Goal: Task Accomplishment & Management: Manage account settings

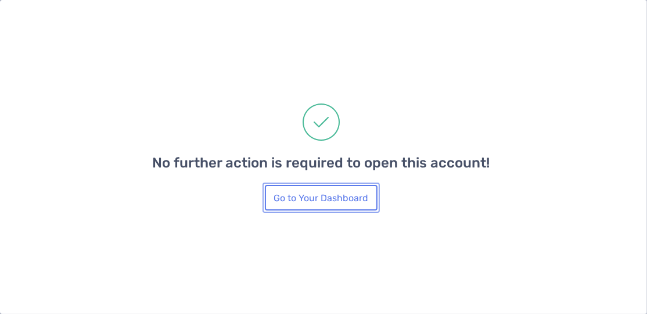
click at [315, 205] on button "Go to Your Dashboard" at bounding box center [321, 198] width 113 height 26
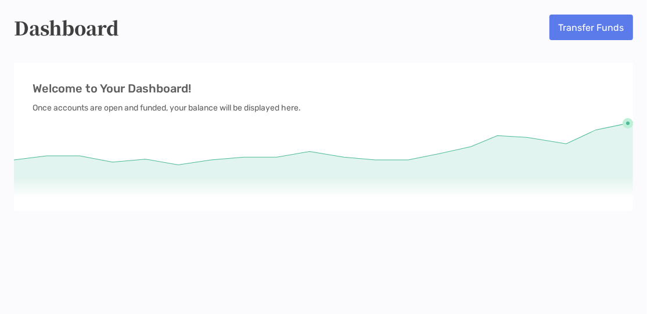
click at [439, 165] on icon at bounding box center [324, 160] width 620 height 77
click at [567, 206] on icon at bounding box center [324, 163] width 620 height 96
click at [478, 165] on icon at bounding box center [324, 160] width 620 height 77
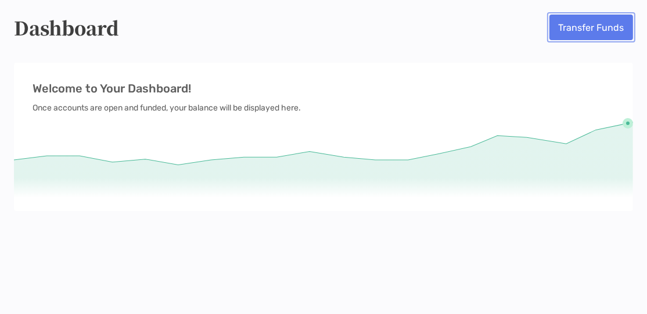
click at [565, 30] on button "Transfer Funds" at bounding box center [592, 28] width 84 height 26
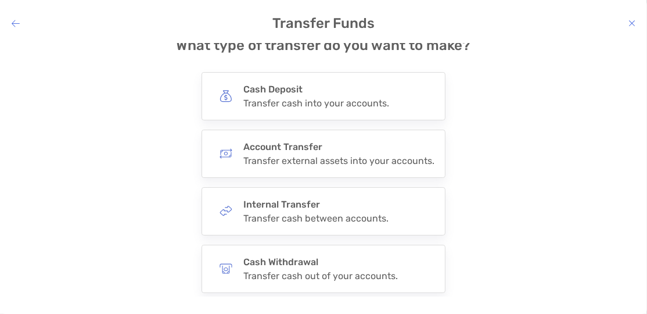
scroll to position [69, 0]
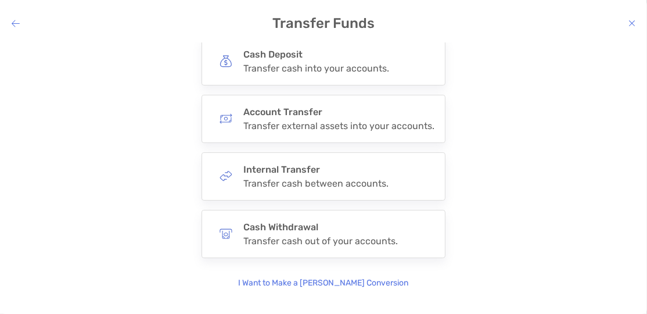
click at [19, 19] on icon "modal" at bounding box center [16, 23] width 8 height 9
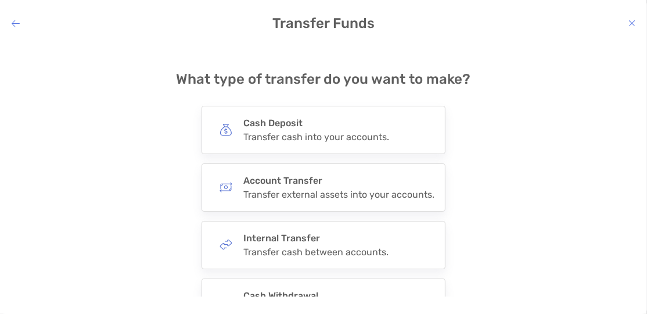
click at [19, 19] on icon "modal" at bounding box center [16, 23] width 8 height 9
click at [9, 24] on h4 "Transfer Funds" at bounding box center [323, 23] width 647 height 16
click at [17, 24] on icon "modal" at bounding box center [16, 23] width 8 height 9
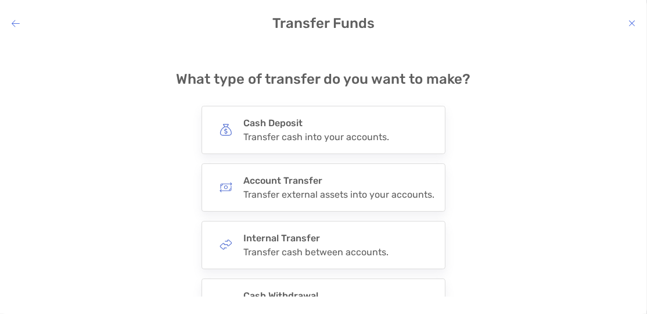
click at [17, 24] on icon "modal" at bounding box center [16, 23] width 8 height 9
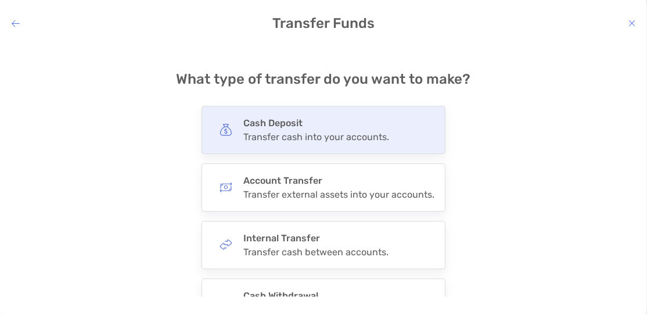
click at [337, 132] on div "Transfer cash into your accounts." at bounding box center [317, 136] width 146 height 11
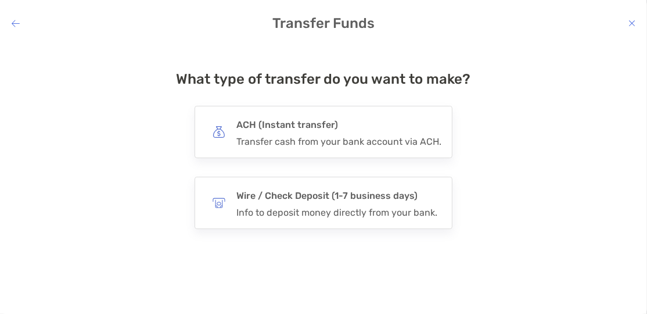
click at [337, 132] on h4 "ACH (Instant transfer)" at bounding box center [339, 125] width 205 height 16
click at [0, 0] on input "***" at bounding box center [0, 0] width 0 height 0
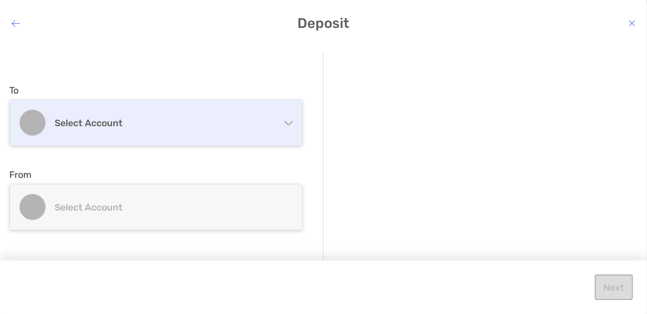
click at [246, 122] on h4 "Select account" at bounding box center [166, 122] width 222 height 11
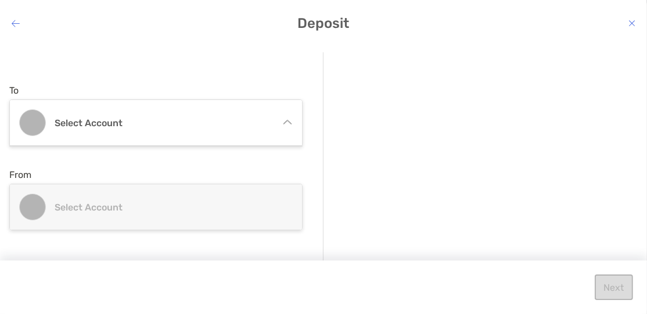
click at [284, 121] on icon "modal" at bounding box center [288, 124] width 9 height 9
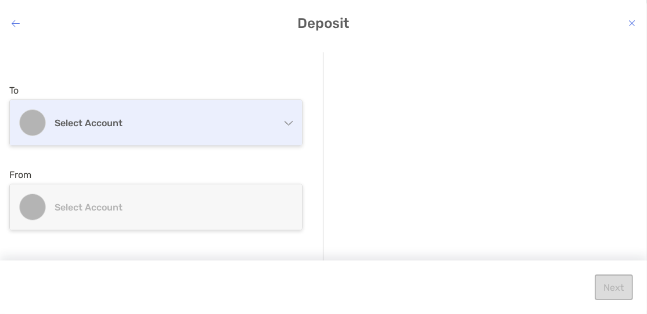
click at [286, 127] on div "Select account" at bounding box center [156, 122] width 292 height 45
click at [286, 127] on icon "modal" at bounding box center [288, 124] width 9 height 9
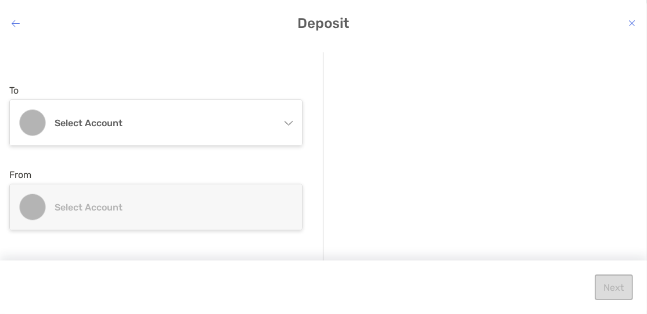
click at [16, 20] on icon "modal" at bounding box center [16, 23] width 8 height 9
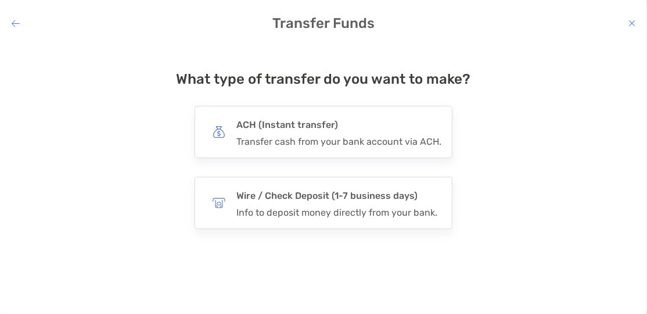
click at [16, 20] on icon "modal" at bounding box center [16, 23] width 8 height 9
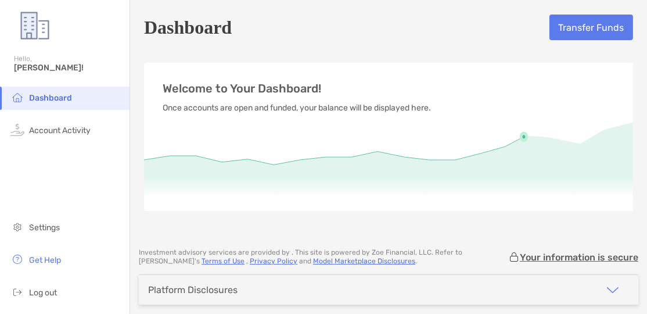
scroll to position [45, 0]
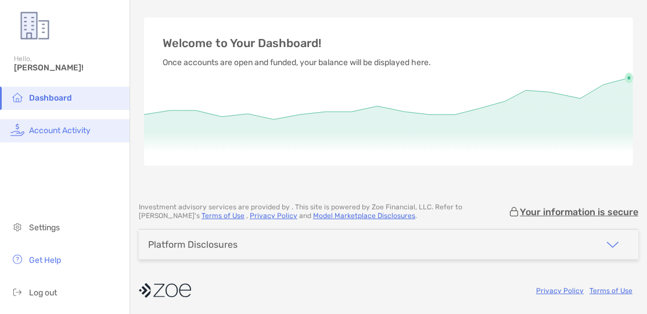
click at [80, 127] on span "Account Activity" at bounding box center [60, 131] width 62 height 10
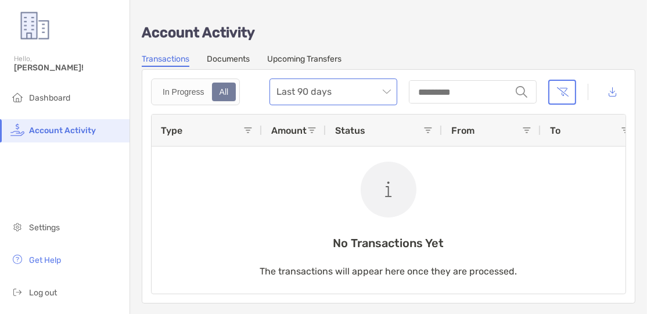
click at [333, 89] on span "Last 90 days" at bounding box center [334, 92] width 114 height 26
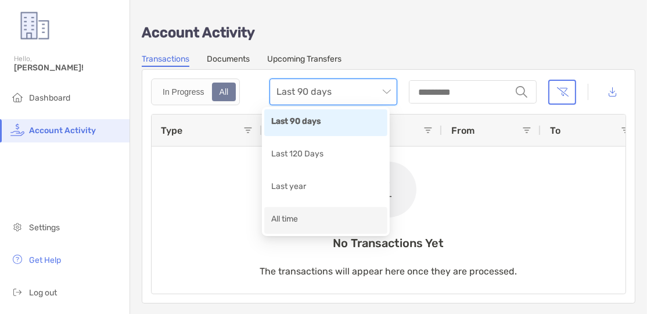
click at [288, 224] on div "All time" at bounding box center [325, 220] width 109 height 15
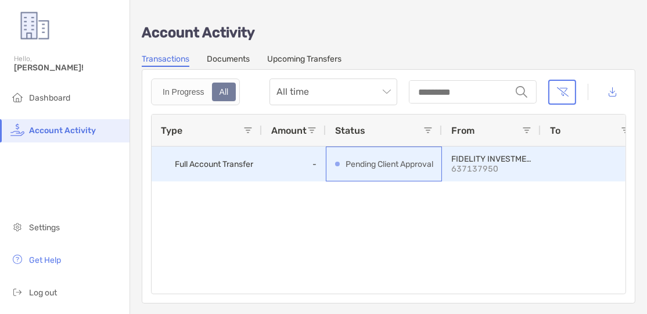
click at [405, 169] on p "Pending Client Approval" at bounding box center [390, 164] width 88 height 15
click at [516, 164] on p "637137950" at bounding box center [492, 169] width 80 height 10
click at [214, 164] on span "Full Account Transfer" at bounding box center [214, 164] width 78 height 19
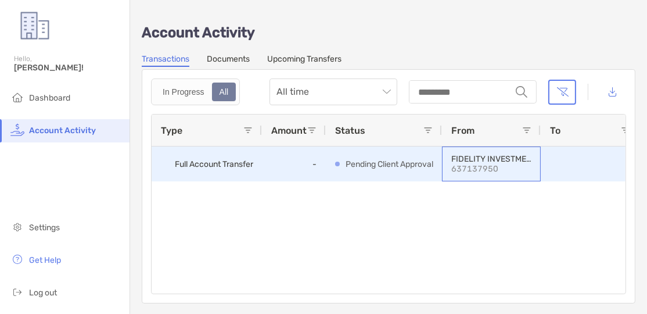
click at [471, 165] on p "637137950" at bounding box center [492, 169] width 80 height 10
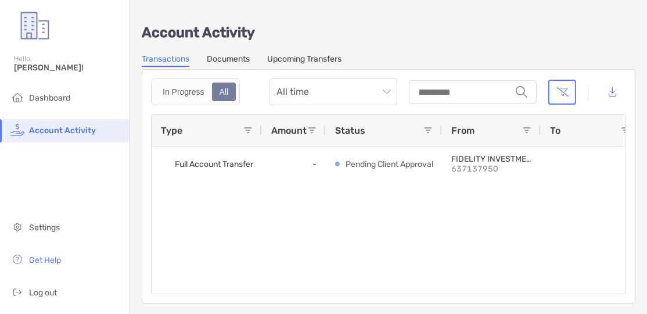
click at [302, 54] on link "Upcoming Transfers" at bounding box center [304, 60] width 74 height 13
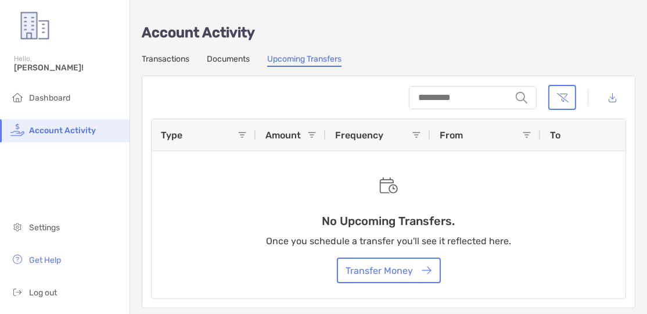
click at [236, 57] on link "Documents" at bounding box center [228, 60] width 43 height 13
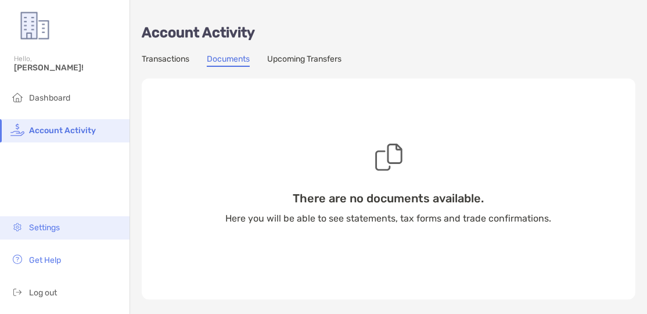
click at [44, 226] on span "Settings" at bounding box center [44, 228] width 31 height 10
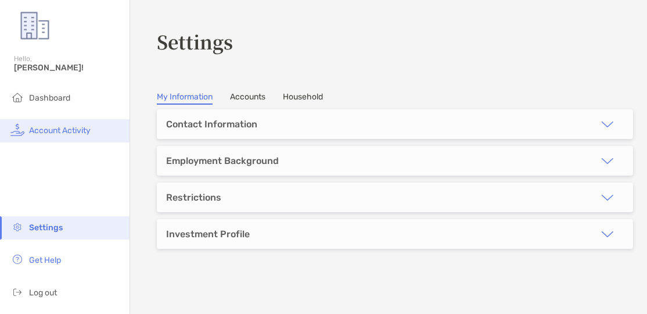
click at [66, 124] on li "Account Activity" at bounding box center [65, 130] width 130 height 23
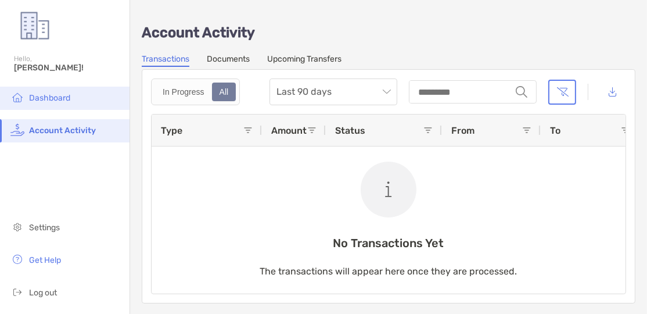
click at [53, 102] on span "Dashboard" at bounding box center [49, 98] width 41 height 10
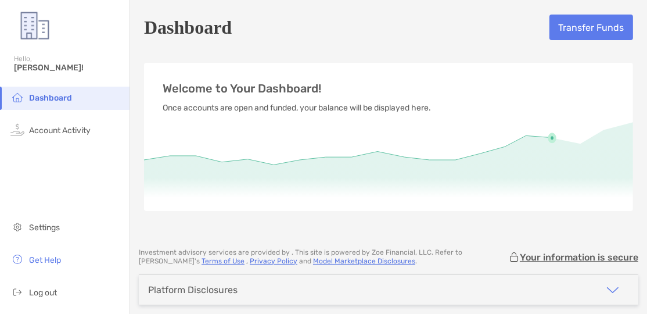
click at [606, 289] on img "button" at bounding box center [613, 290] width 14 height 14
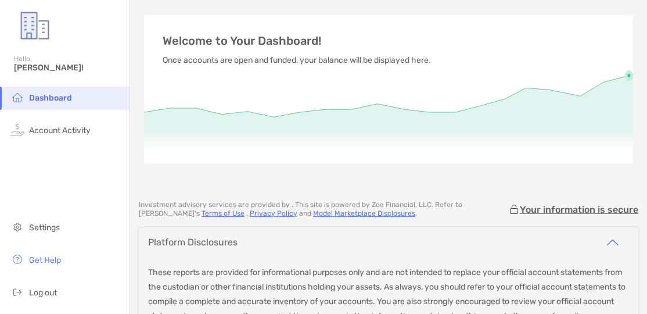
scroll to position [46, 0]
click at [606, 241] on img "button" at bounding box center [613, 244] width 14 height 14
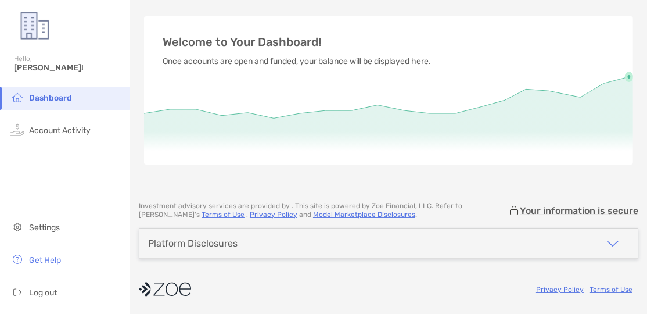
scroll to position [45, 0]
click at [342, 115] on icon at bounding box center [389, 115] width 490 height 77
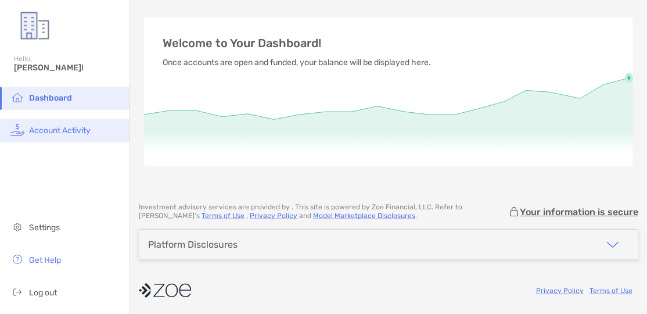
click at [58, 133] on span "Account Activity" at bounding box center [60, 131] width 62 height 10
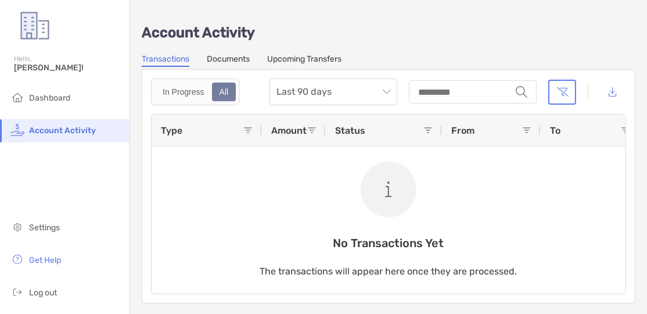
click at [300, 106] on div "In Progress All Last 90 days string Type Amount Status From To Initiated Date N…" at bounding box center [389, 186] width 494 height 234
click at [302, 98] on span "Last 90 days" at bounding box center [334, 92] width 114 height 26
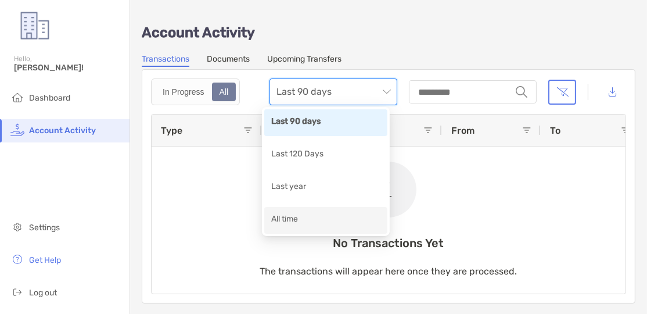
click at [291, 216] on div "All time" at bounding box center [325, 220] width 109 height 15
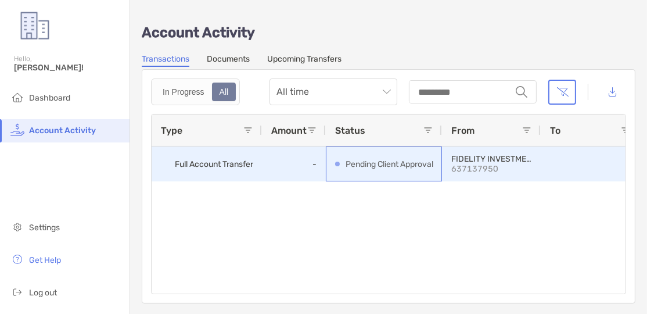
click at [425, 157] on p "Pending Client Approval" at bounding box center [390, 164] width 88 height 15
click at [482, 158] on p "FIDELITY INVESTMENTS" at bounding box center [492, 159] width 80 height 10
click at [179, 164] on span "Full Account Transfer" at bounding box center [214, 164] width 78 height 19
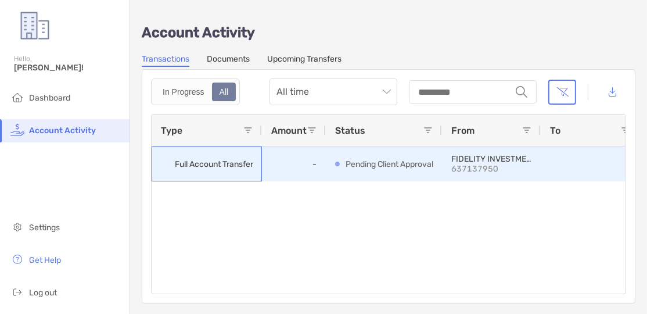
click at [179, 164] on span "Full Account Transfer" at bounding box center [214, 164] width 78 height 19
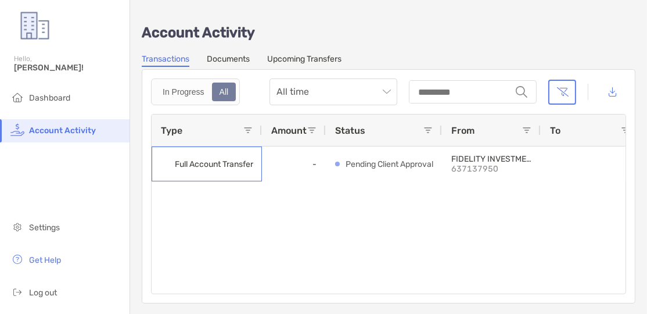
scroll to position [0, 143]
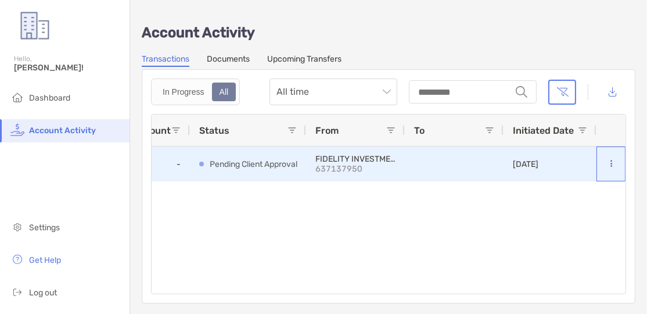
click at [606, 164] on button at bounding box center [612, 164] width 12 height 12
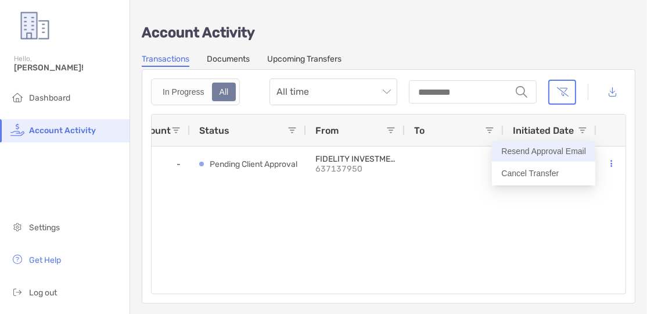
click at [552, 148] on button "Resend Approval Email" at bounding box center [543, 151] width 103 height 20
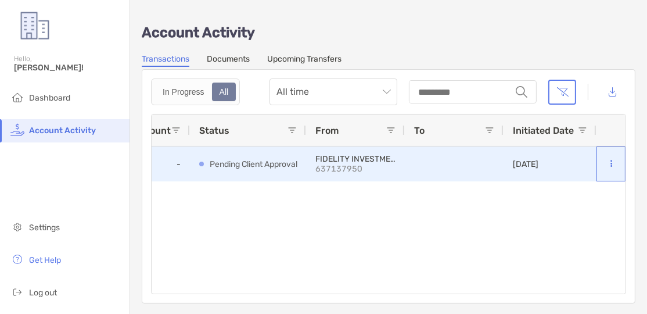
click at [611, 160] on icon at bounding box center [612, 164] width 2 height 8
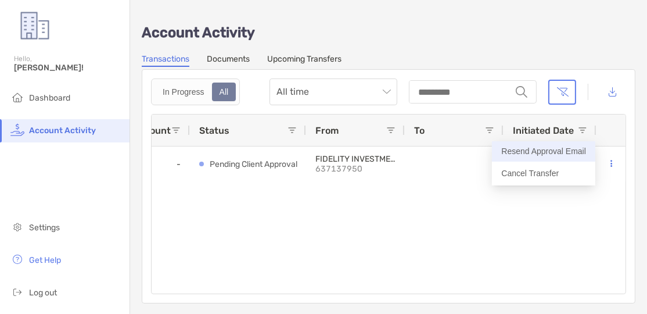
click at [548, 153] on button "Resend Approval Email" at bounding box center [543, 151] width 103 height 20
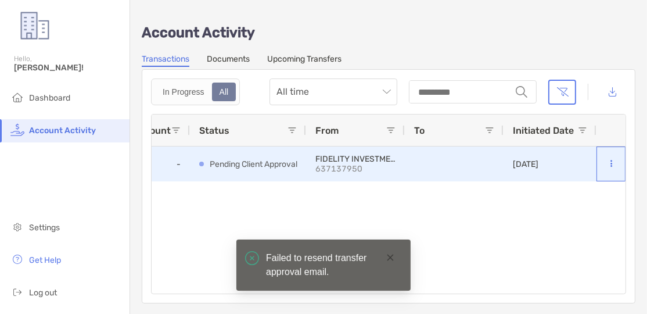
click at [611, 163] on icon at bounding box center [612, 164] width 2 height 8
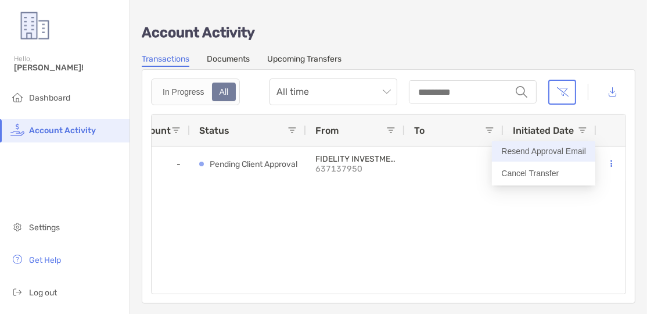
click at [554, 152] on button "Resend Approval Email" at bounding box center [543, 151] width 103 height 20
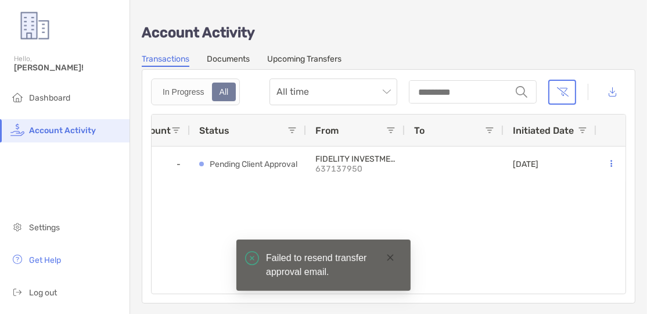
scroll to position [0, 0]
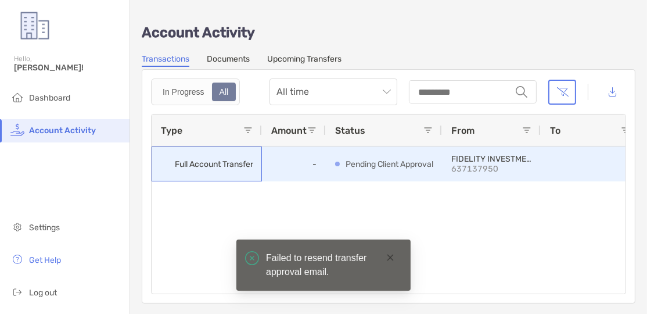
click at [220, 167] on span "Full Account Transfer" at bounding box center [214, 164] width 78 height 19
click at [385, 162] on p "Pending Client Approval" at bounding box center [390, 164] width 88 height 15
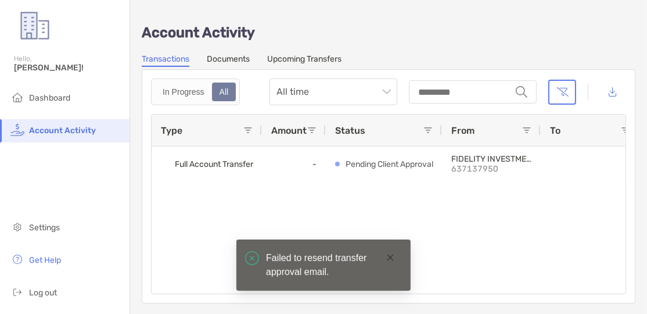
click at [477, 222] on div "Full Account Transfer - Pending Client Approval FIDELITY INVESTMENTS 637137950 …" at bounding box center [389, 215] width 474 height 138
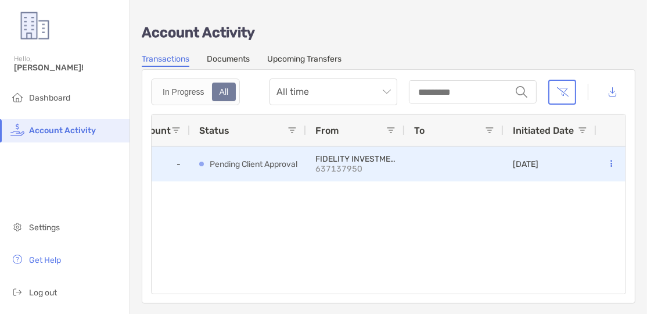
click at [606, 159] on button at bounding box center [612, 164] width 12 height 12
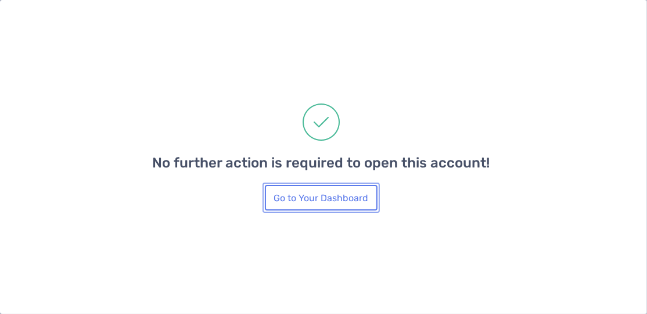
click at [330, 198] on button "Go to Your Dashboard" at bounding box center [321, 198] width 113 height 26
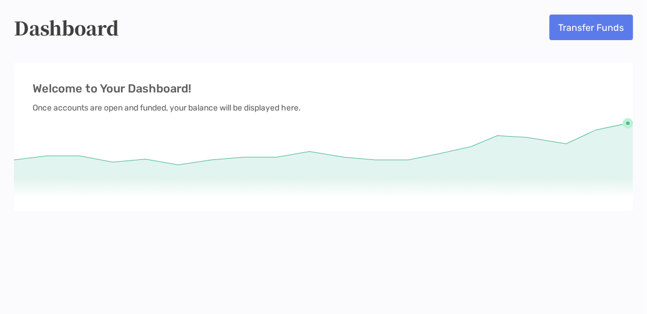
click at [355, 94] on p "Welcome to Your Dashboard!" at bounding box center [324, 88] width 582 height 15
click at [366, 43] on div "Dashboard Transfer Funds Welcome to Your Dashboard! Once accounts are open and …" at bounding box center [323, 118] width 647 height 237
click at [372, 80] on div "Welcome to Your Dashboard! Once accounts are open and funded, your balance will…" at bounding box center [324, 137] width 620 height 148
click at [386, 62] on div "Welcome to Your Dashboard! Once accounts are open and funded, your balance will…" at bounding box center [324, 131] width 620 height 159
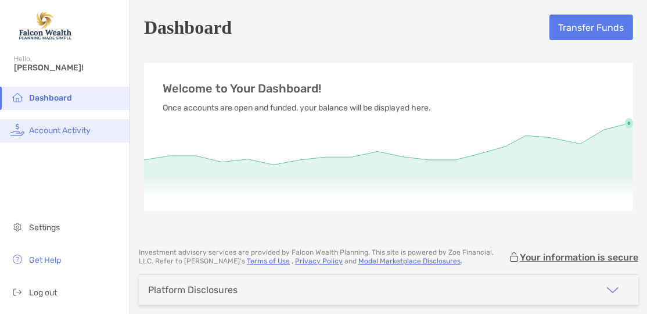
click at [49, 135] on span "Account Activity" at bounding box center [60, 131] width 62 height 10
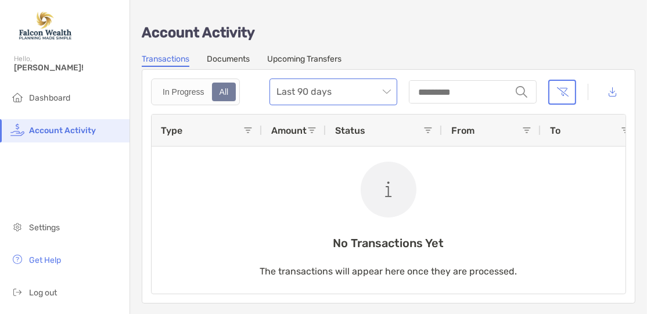
click at [317, 94] on span "Last 90 days" at bounding box center [334, 92] width 114 height 26
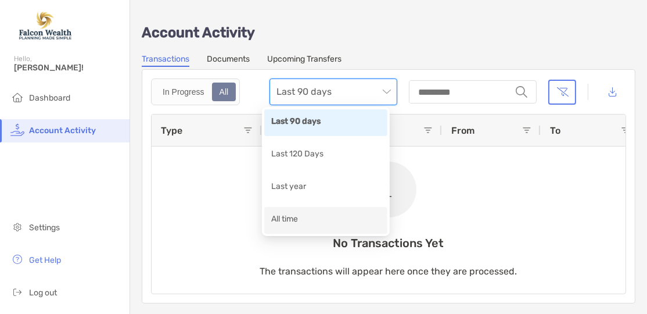
click at [288, 218] on div "All time" at bounding box center [325, 220] width 109 height 15
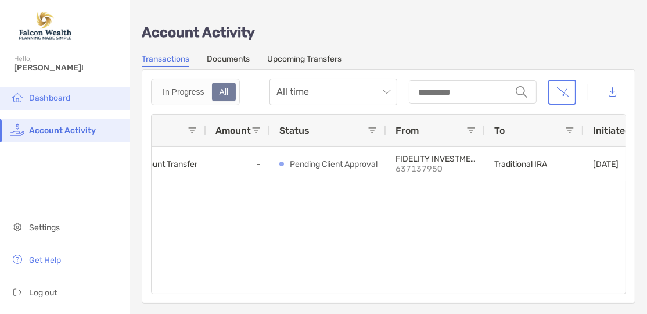
click at [48, 99] on span "Dashboard" at bounding box center [49, 98] width 41 height 10
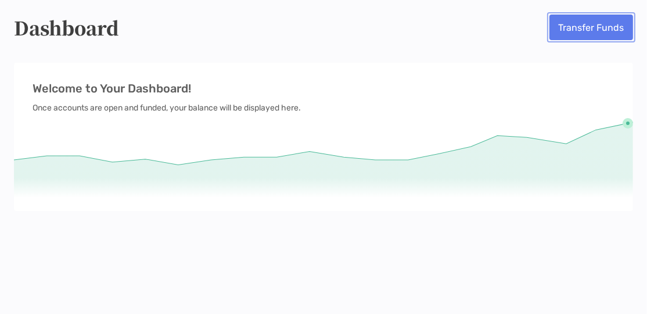
click at [600, 30] on button "Transfer Funds" at bounding box center [592, 28] width 84 height 26
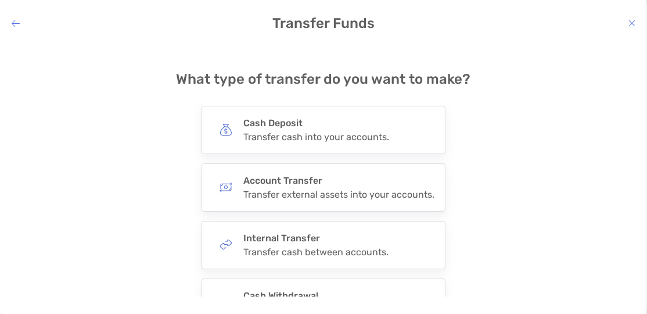
click at [15, 19] on icon "modal" at bounding box center [16, 23] width 8 height 9
click at [572, 81] on div "**********" at bounding box center [323, 205] width 629 height 306
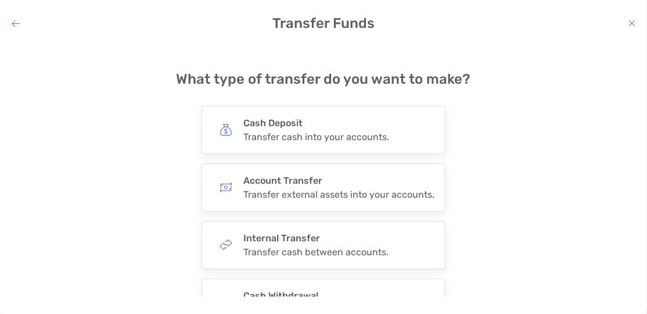
click at [633, 25] on icon "modal" at bounding box center [632, 23] width 7 height 9
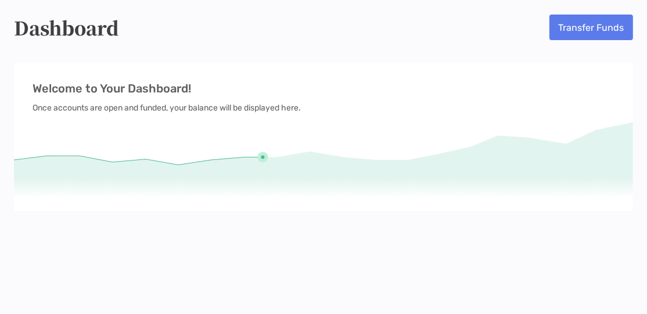
drag, startPoint x: 389, startPoint y: 158, endPoint x: 239, endPoint y: 103, distance: 159.6
click at [389, 158] on icon at bounding box center [324, 163] width 620 height 96
click at [385, 51] on div "Dashboard Transfer Funds Welcome to Your Dashboard! Once accounts are open and …" at bounding box center [323, 118] width 647 height 237
click at [440, 160] on icon at bounding box center [324, 160] width 620 height 77
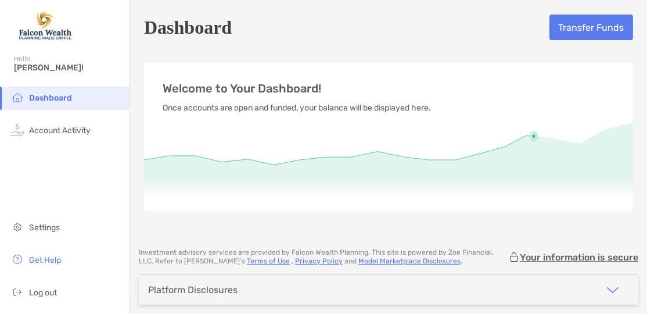
scroll to position [45, 0]
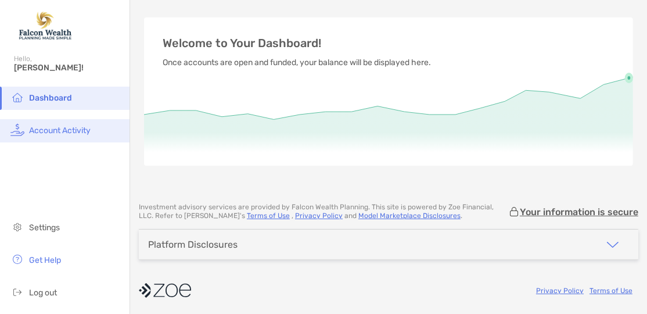
click at [80, 130] on span "Account Activity" at bounding box center [60, 131] width 62 height 10
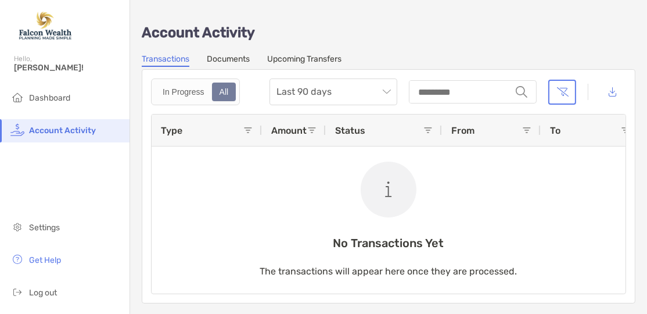
click at [363, 198] on div at bounding box center [389, 190] width 56 height 56
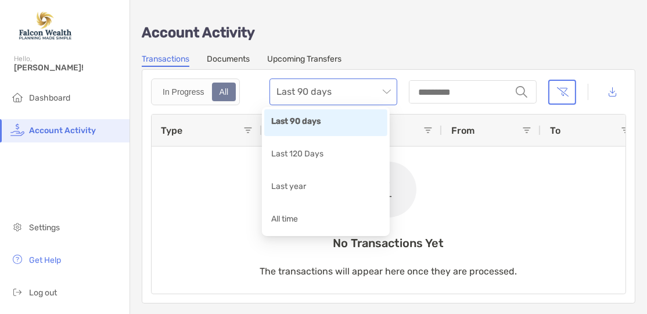
click at [337, 93] on span "Last 90 days" at bounding box center [334, 92] width 114 height 26
click at [296, 218] on div "All time" at bounding box center [325, 220] width 109 height 15
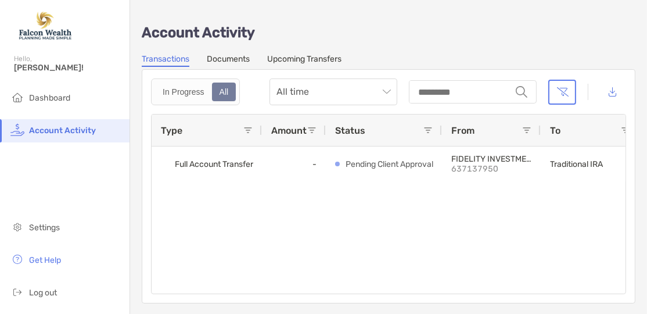
scroll to position [0, 143]
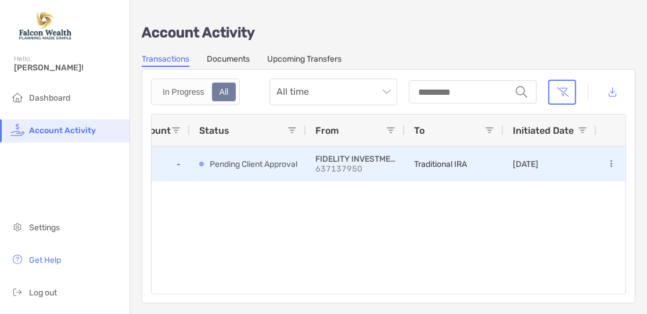
click at [606, 161] on button at bounding box center [612, 164] width 12 height 12
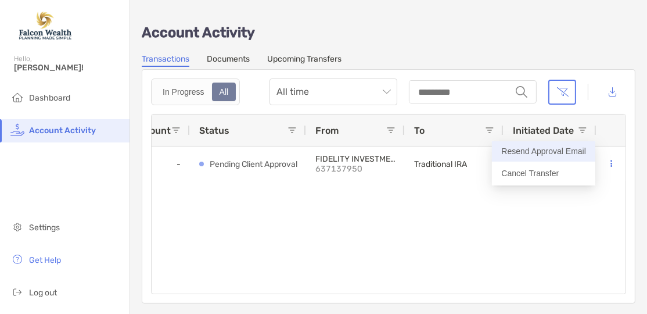
click at [531, 153] on button "Resend Approval Email" at bounding box center [543, 151] width 103 height 20
